Goal: Navigation & Orientation: Find specific page/section

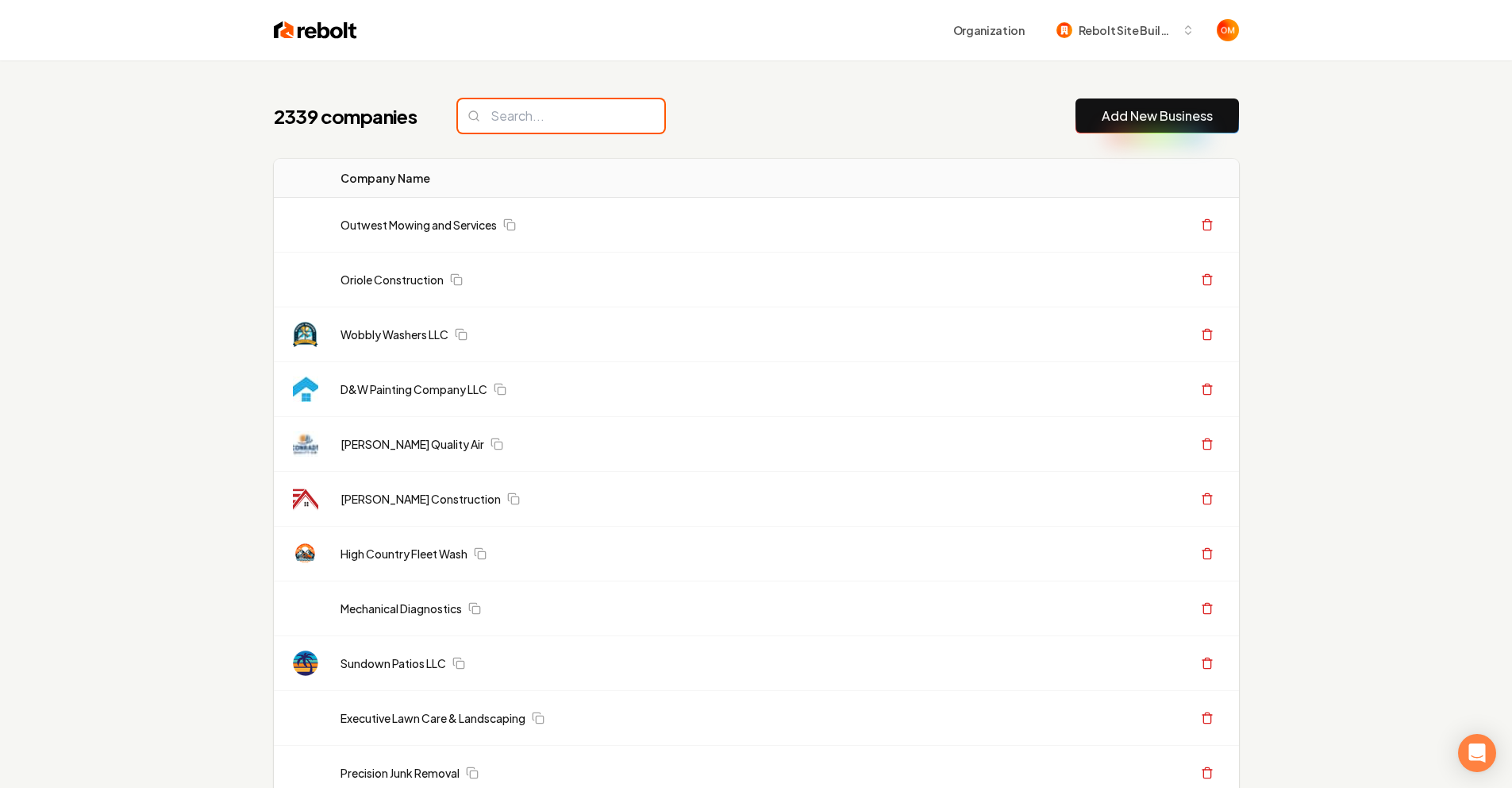
click at [509, 124] on input "search" at bounding box center [562, 116] width 207 height 34
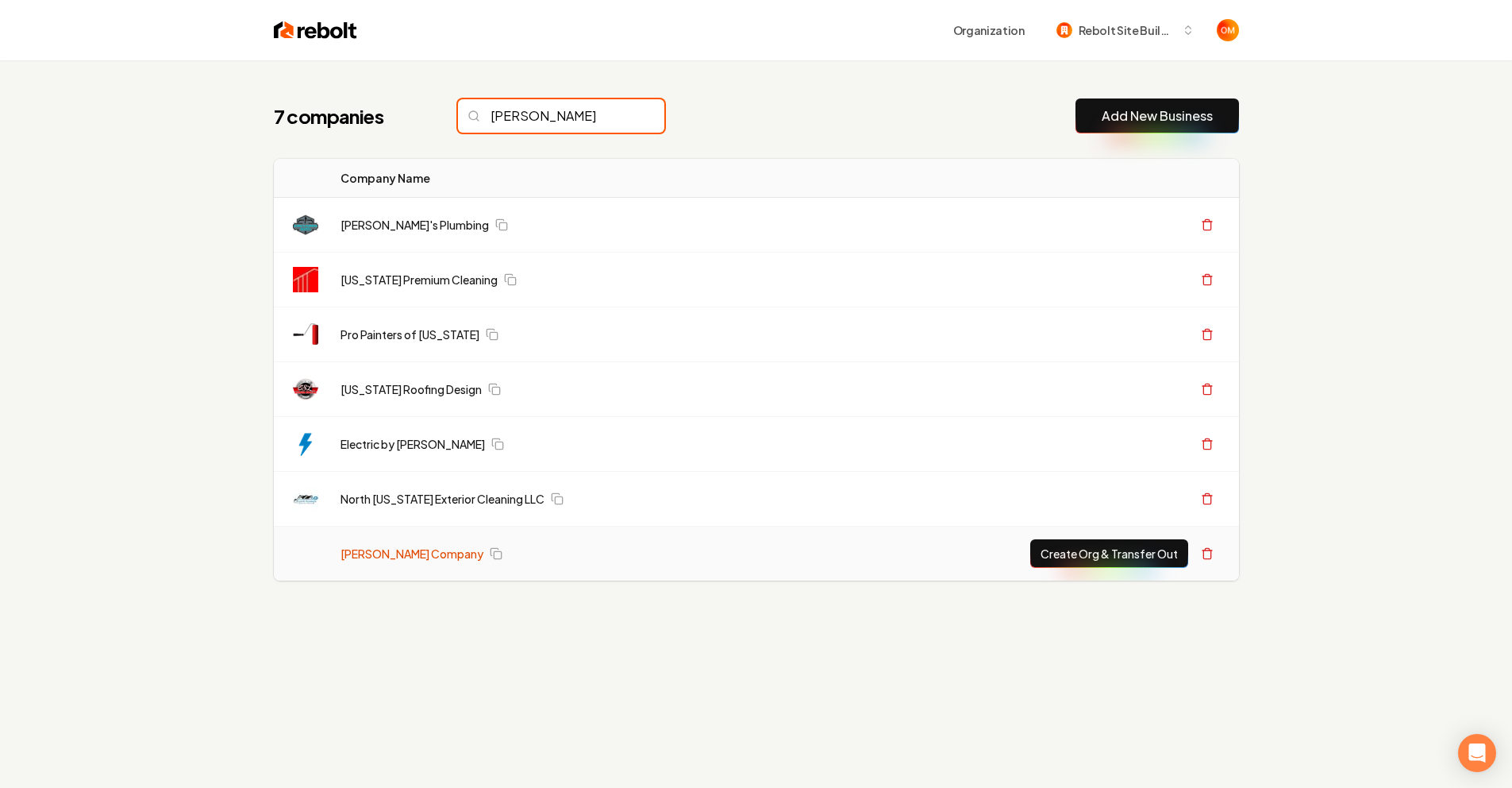
type input "[PERSON_NAME]"
click at [412, 550] on link "[PERSON_NAME] Company" at bounding box center [411, 553] width 143 height 16
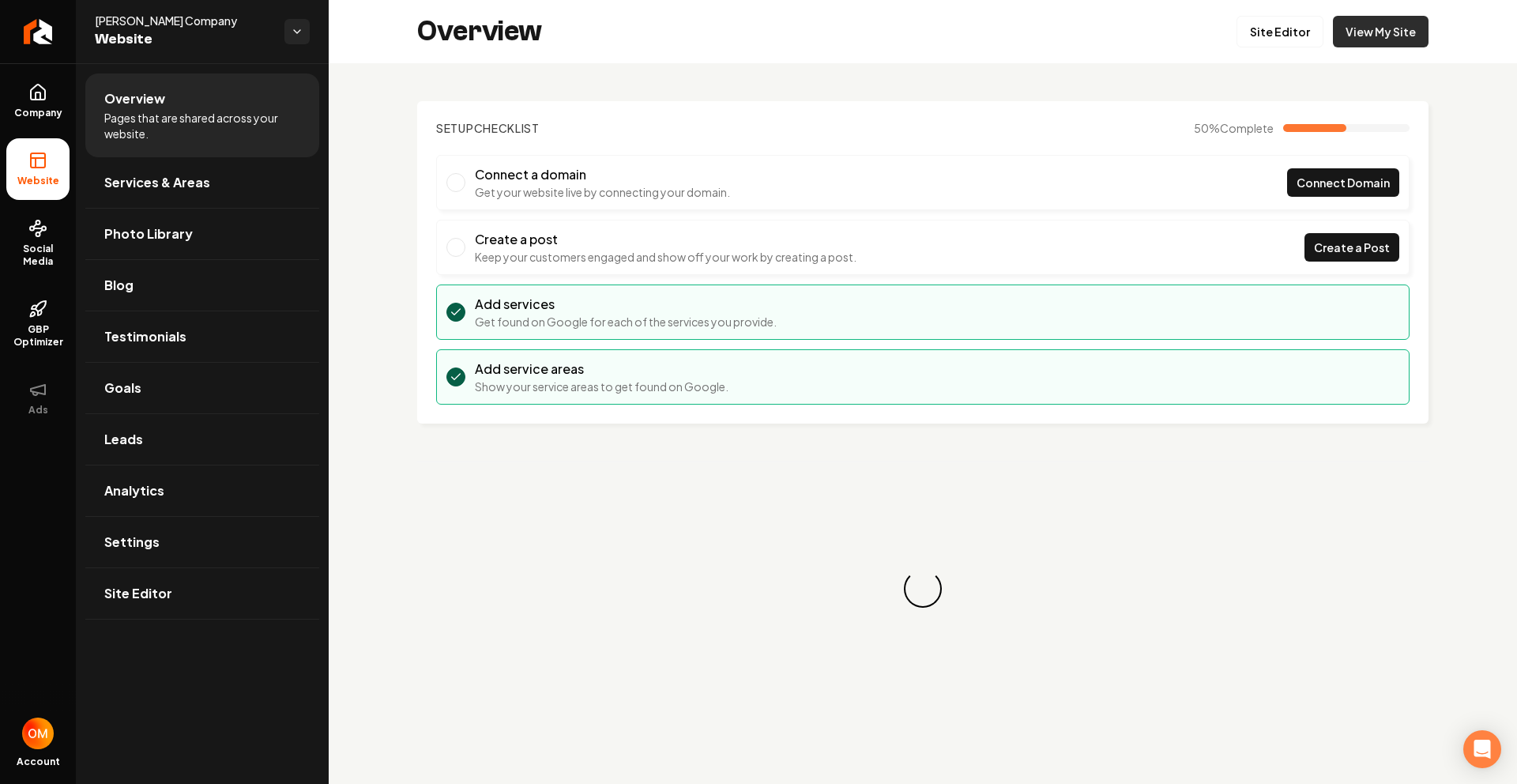
click at [1376, 26] on link "View My Site" at bounding box center [1381, 31] width 95 height 31
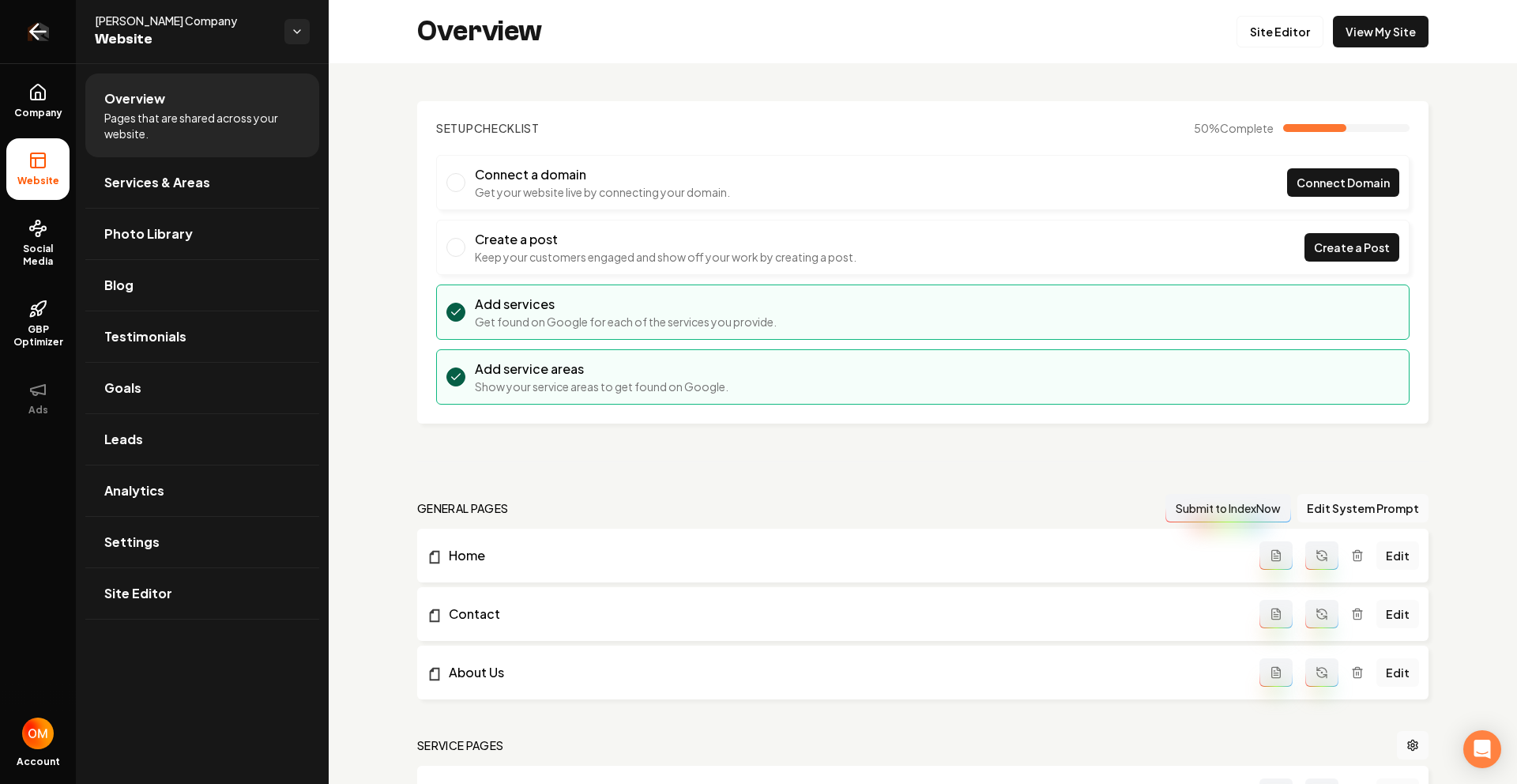
click at [21, 34] on link "Return to dashboard" at bounding box center [38, 31] width 76 height 63
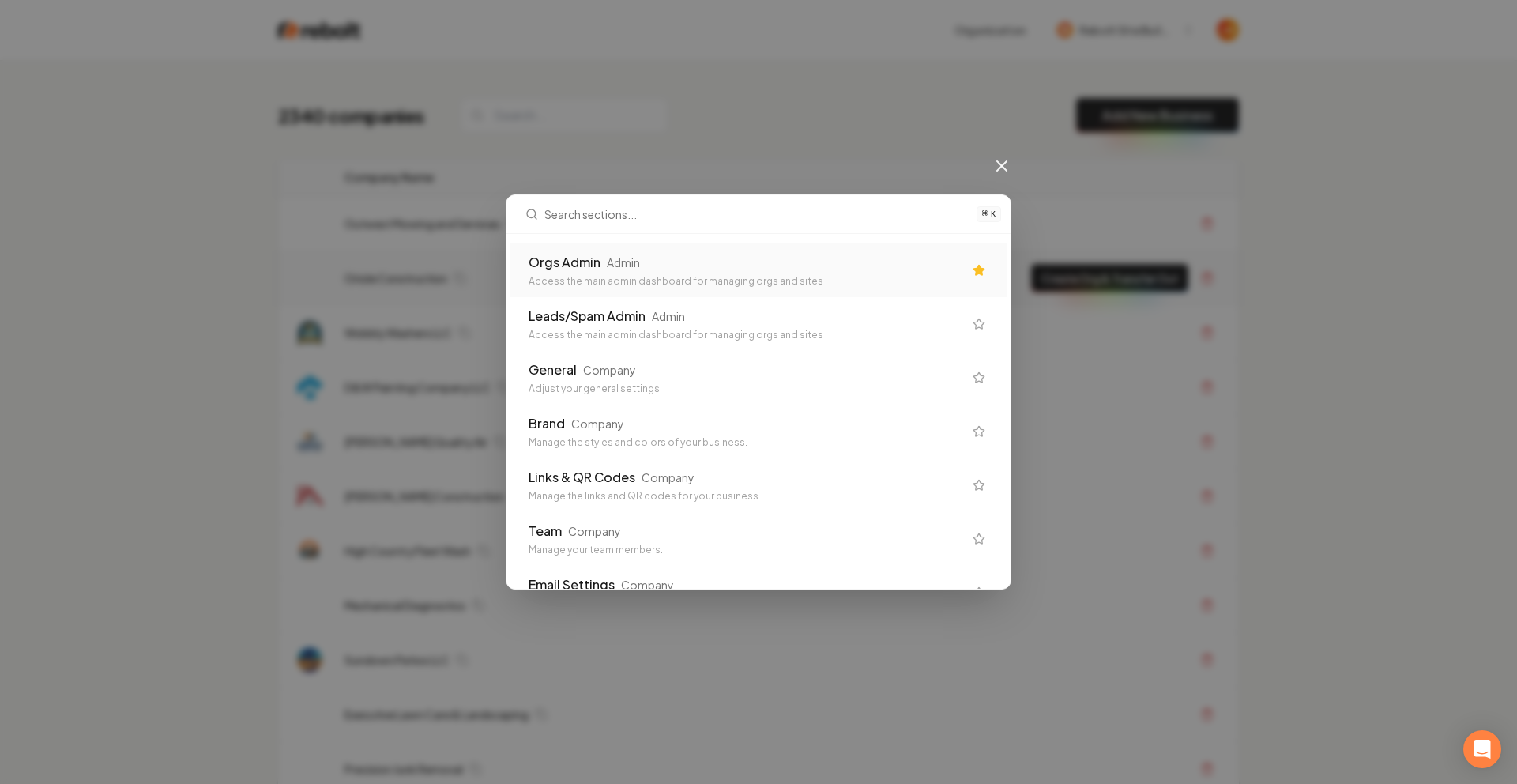
click at [712, 251] on div "Orgs Admin Admin Access the main admin dashboard for managing orgs and sites" at bounding box center [758, 270] width 498 height 53
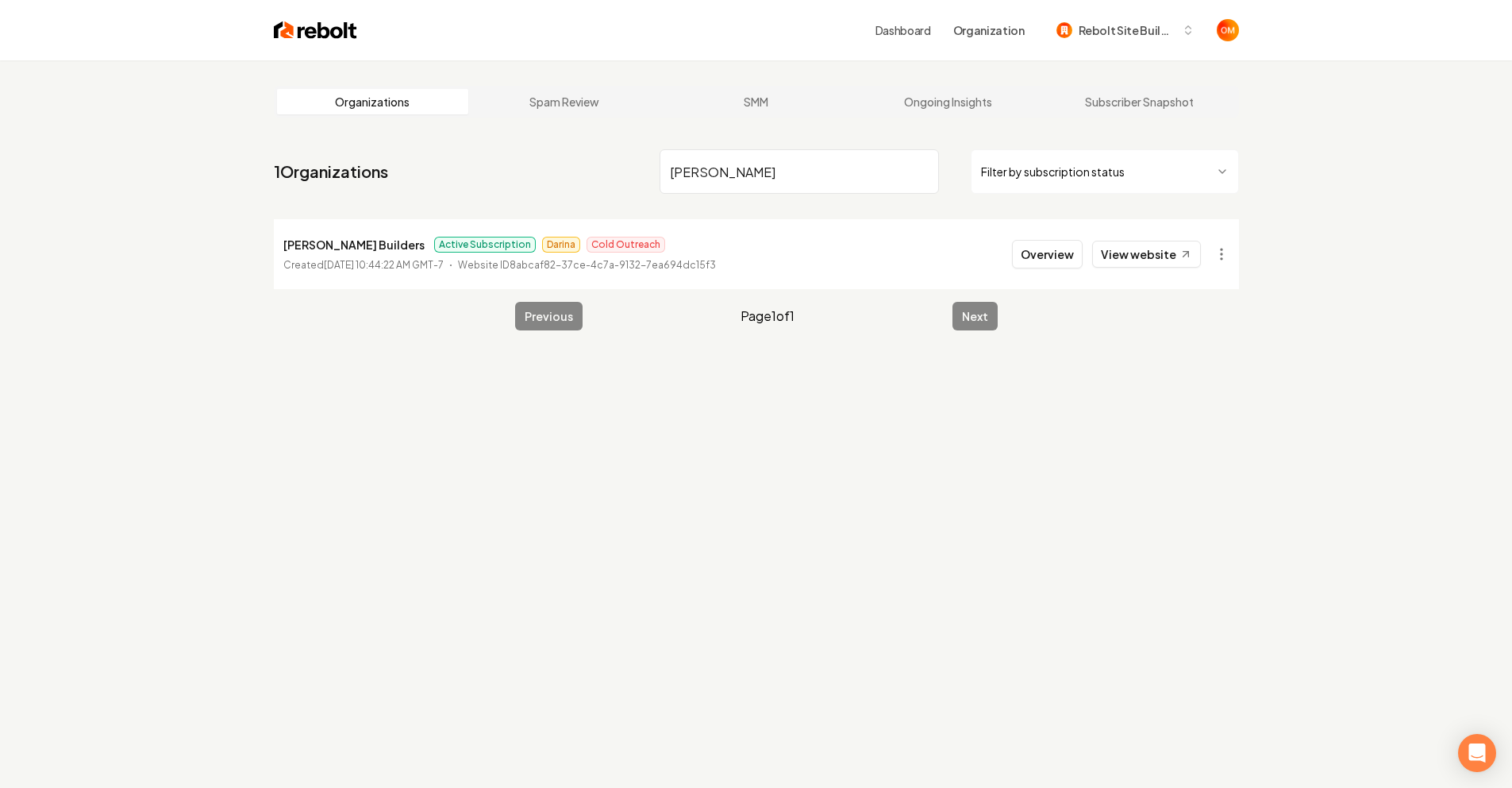
type input "[PERSON_NAME]"
click at [1166, 236] on li "[PERSON_NAME] Builders Active Subscription Darina Cold Outreach Created [DATE] …" at bounding box center [756, 254] width 966 height 70
click at [1155, 250] on link "View website" at bounding box center [1146, 254] width 109 height 27
click at [922, 174] on input "[PERSON_NAME]" at bounding box center [799, 171] width 279 height 44
type input "d&g"
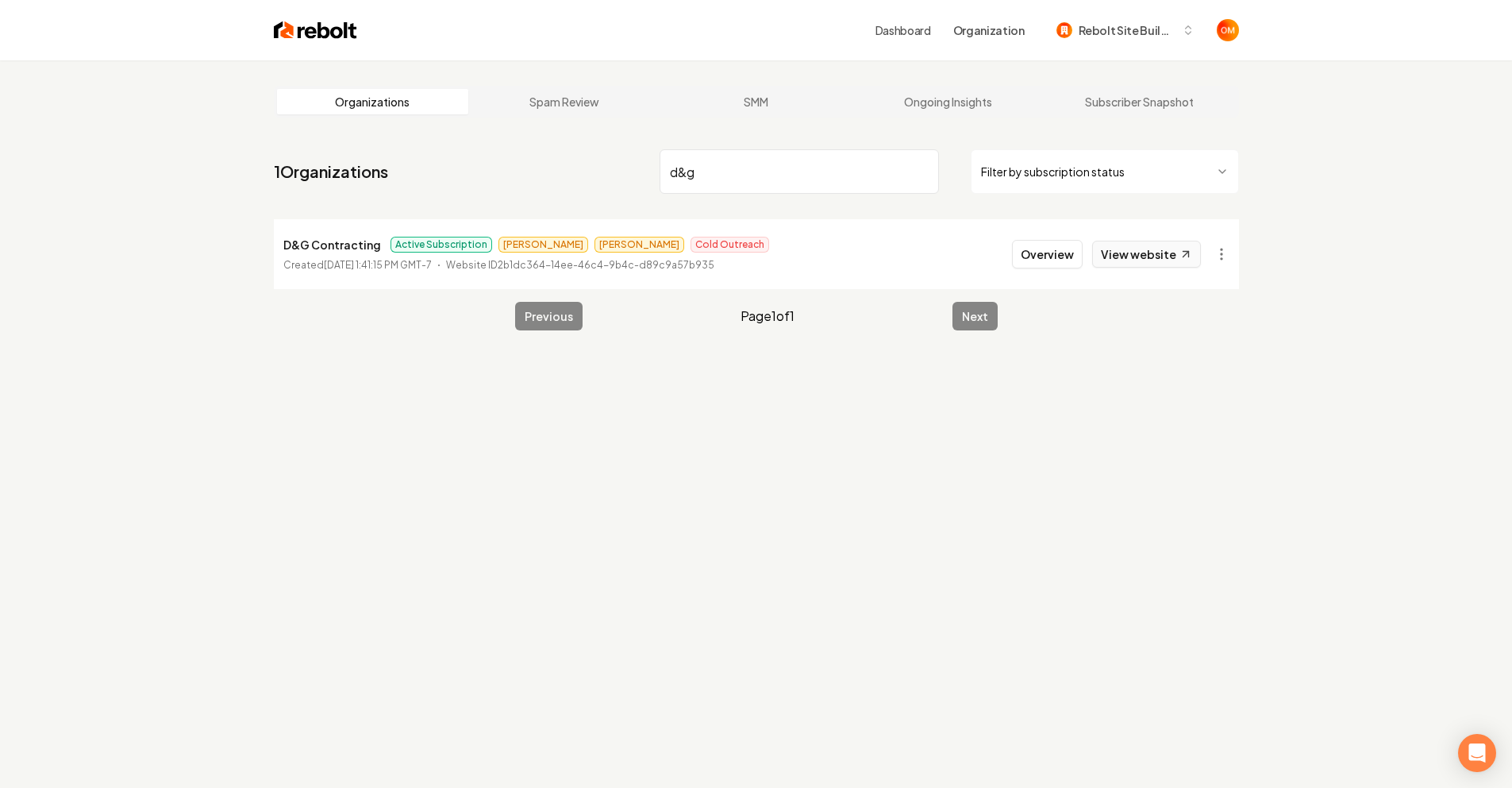
click at [1138, 255] on link "View website" at bounding box center [1146, 254] width 109 height 27
